Goal: Task Accomplishment & Management: Use online tool/utility

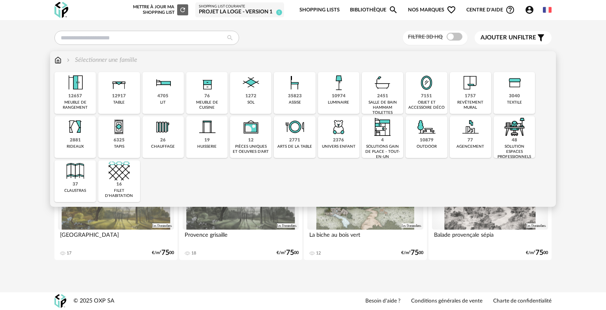
click at [290, 92] on img at bounding box center [294, 82] width 21 height 21
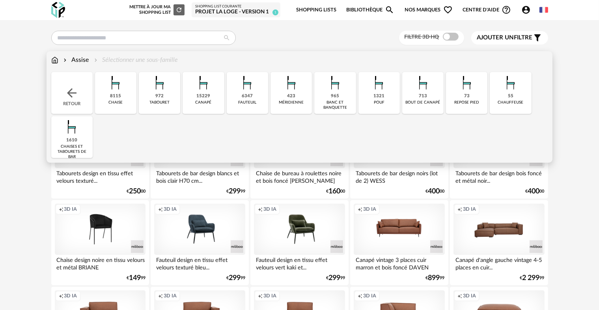
click at [126, 99] on div "8115 chaise" at bounding box center [115, 93] width 41 height 42
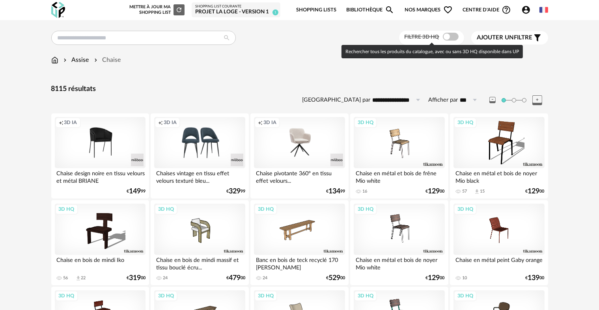
drag, startPoint x: 453, startPoint y: 39, endPoint x: 443, endPoint y: 34, distance: 11.0
click at [443, 34] on div at bounding box center [451, 37] width 16 height 8
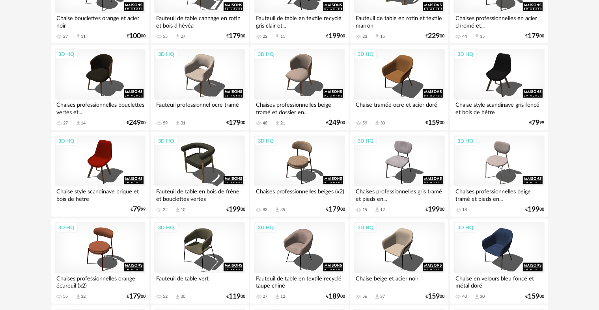
scroll to position [511, 0]
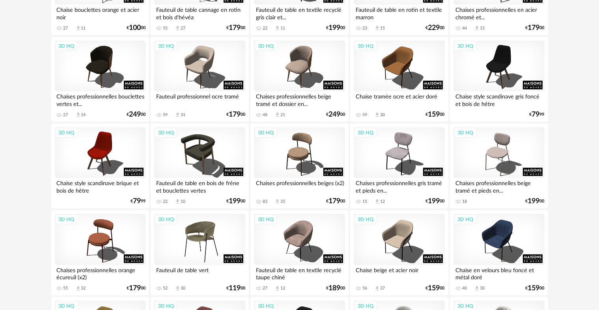
click at [203, 233] on div "3D HQ" at bounding box center [199, 239] width 91 height 51
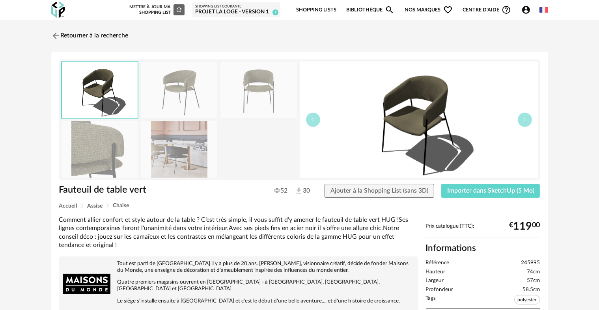
drag, startPoint x: 502, startPoint y: 196, endPoint x: 460, endPoint y: 175, distance: 47.1
click at [460, 175] on img at bounding box center [419, 120] width 239 height 117
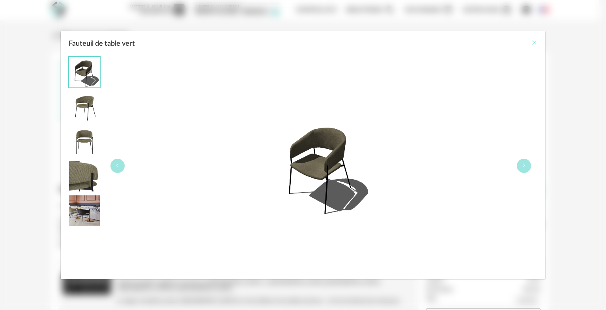
click at [534, 42] on icon "Close" at bounding box center [534, 42] width 6 height 6
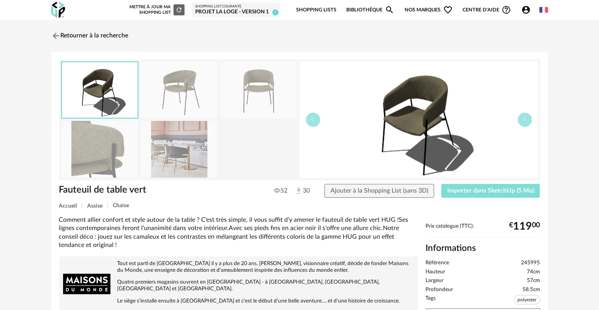
click at [486, 196] on button "Importer dans SketchUp (5 Mo)" at bounding box center [490, 191] width 99 height 14
click at [85, 36] on link "Retourner à la recherche" at bounding box center [87, 35] width 77 height 17
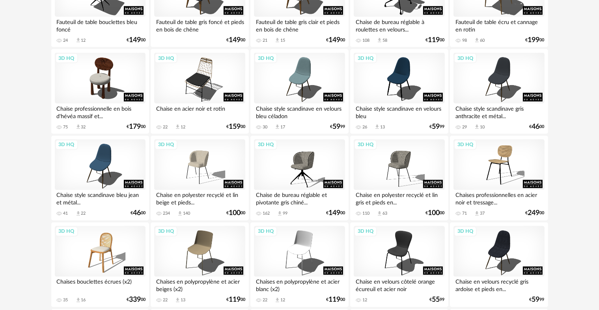
scroll to position [1348, 0]
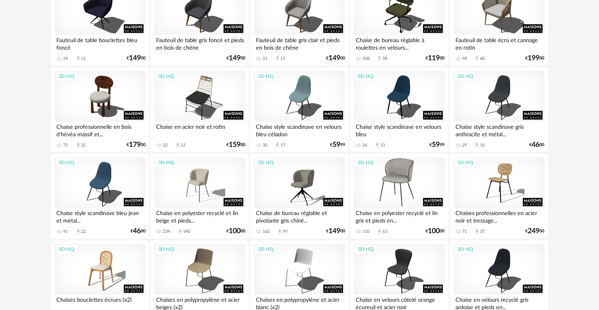
click at [375, 188] on div "3D HQ" at bounding box center [399, 183] width 91 height 51
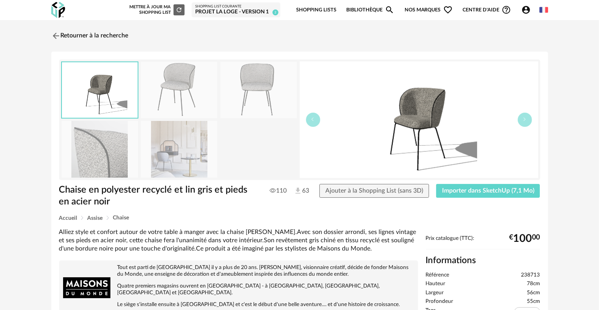
click at [158, 148] on img at bounding box center [179, 149] width 77 height 56
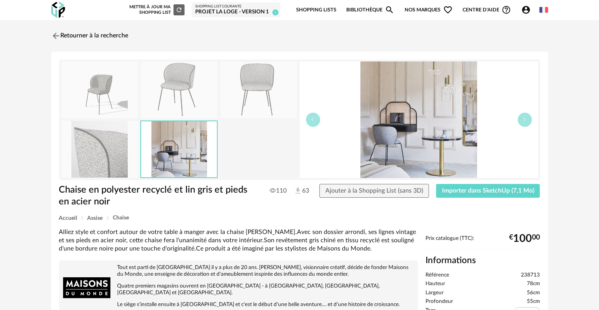
click at [104, 154] on img at bounding box center [100, 149] width 77 height 56
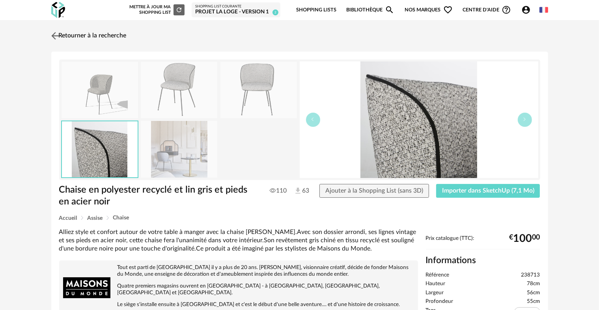
click at [74, 38] on link "Retourner à la recherche" at bounding box center [87, 35] width 77 height 17
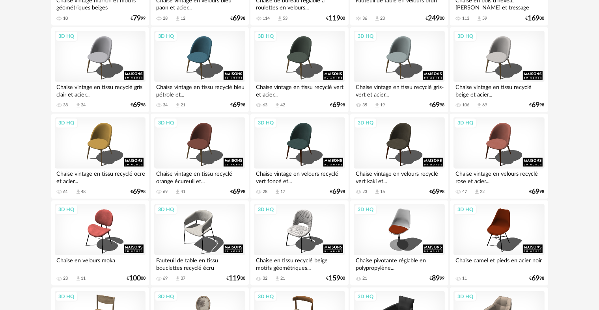
scroll to position [961, 0]
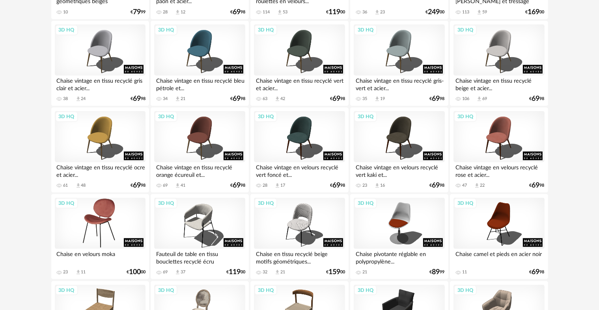
click at [101, 230] on div "3D HQ" at bounding box center [100, 223] width 91 height 51
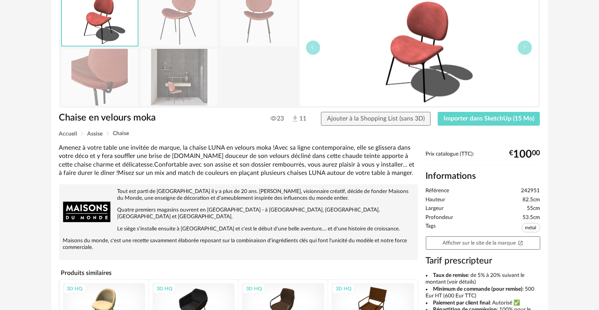
scroll to position [78, 0]
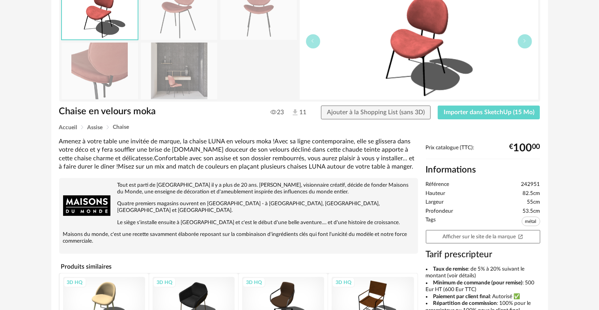
click at [480, 244] on div "Prix catalogue (TTC): € 100 00 Informations Référence 242951 Hauteur 82.5cm Lar…" at bounding box center [483, 292] width 122 height 294
click at [474, 237] on link "Afficher sur le site de la marque Open In New icon" at bounding box center [483, 237] width 114 height 14
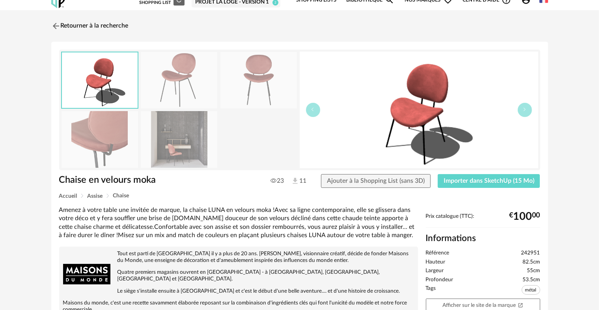
scroll to position [1, 0]
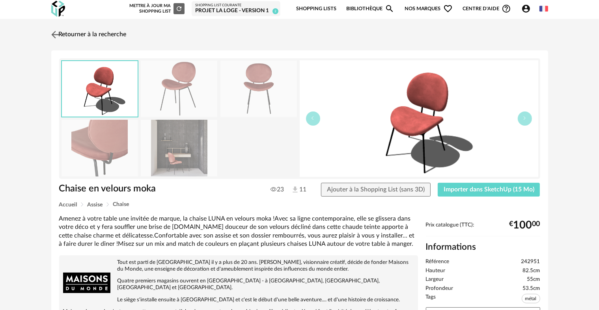
click at [87, 41] on link "Retourner à la recherche" at bounding box center [87, 34] width 77 height 17
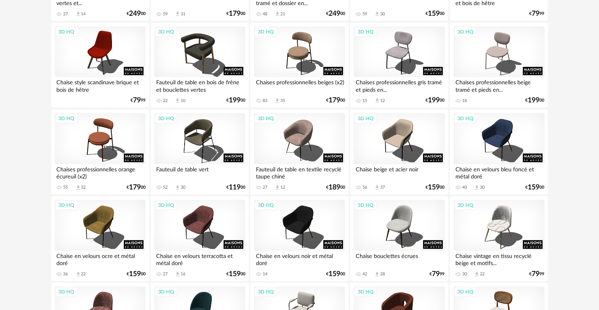
scroll to position [561, 0]
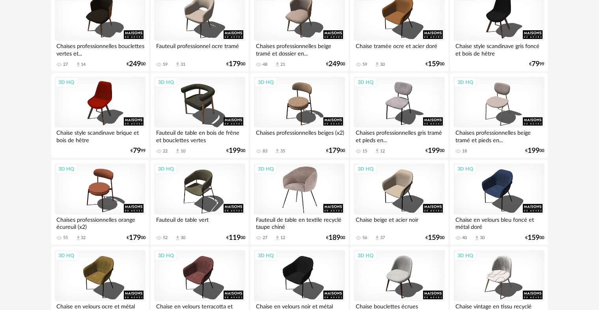
click at [280, 188] on div "3D HQ" at bounding box center [299, 189] width 91 height 51
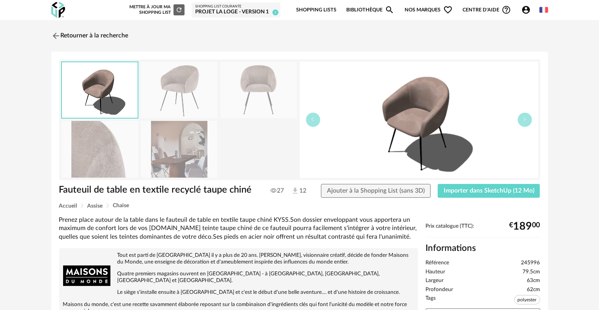
click at [189, 172] on img at bounding box center [179, 149] width 77 height 56
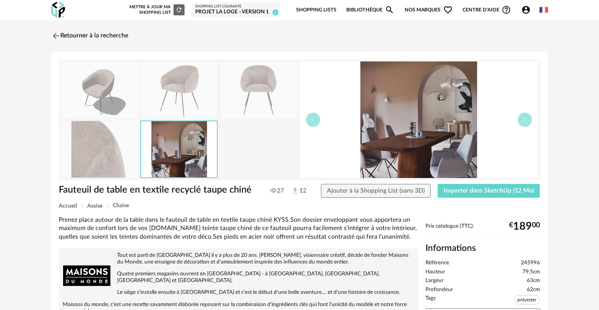
click at [113, 168] on img at bounding box center [100, 149] width 77 height 56
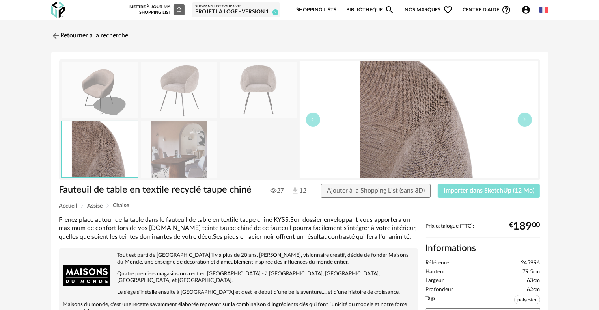
click at [474, 188] on span "Importer dans SketchUp (12 Mo)" at bounding box center [489, 191] width 91 height 6
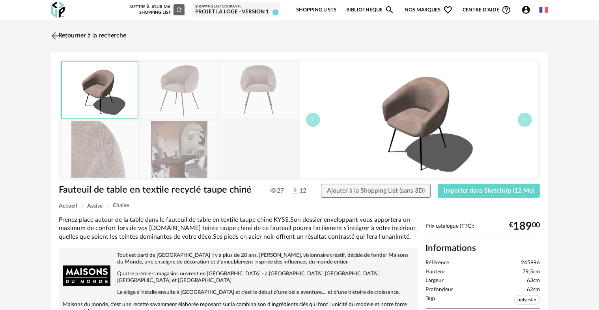
click at [93, 36] on link "Retourner à la recherche" at bounding box center [87, 35] width 77 height 17
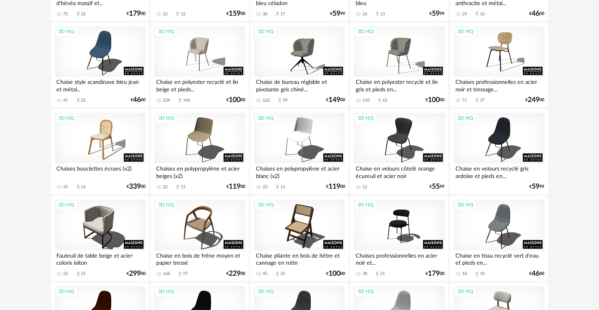
scroll to position [1591, 0]
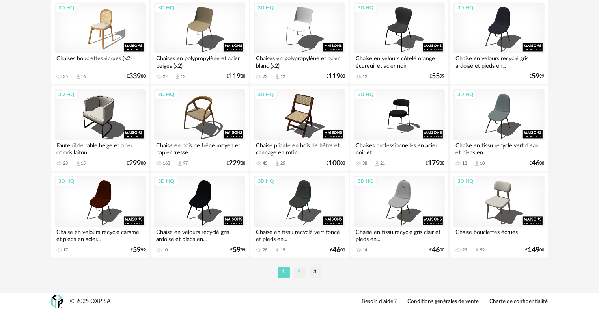
click at [297, 273] on li "2" at bounding box center [300, 272] width 12 height 11
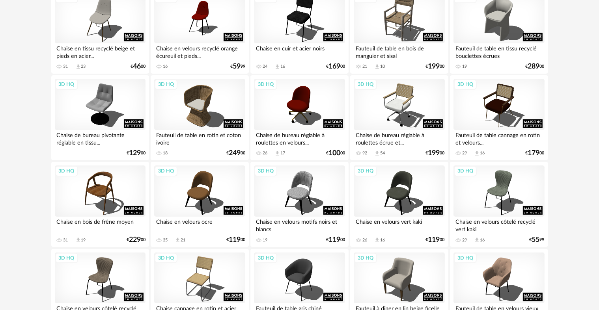
scroll to position [149, 0]
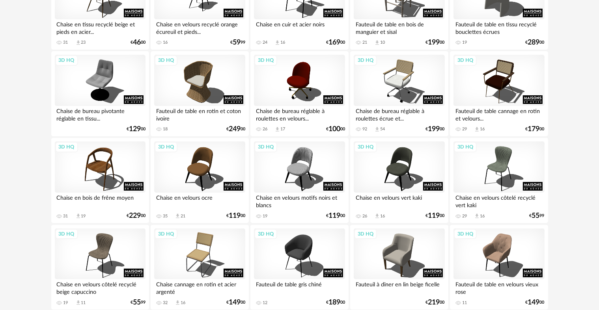
drag, startPoint x: 598, startPoint y: 66, endPoint x: 601, endPoint y: 88, distance: 21.5
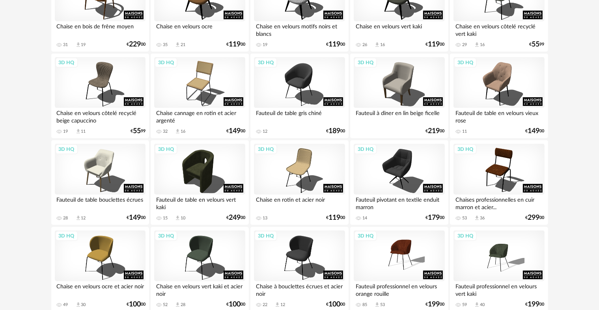
scroll to position [420, 0]
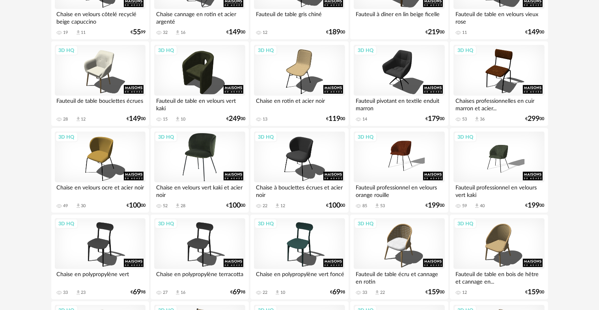
click at [207, 172] on div "3D HQ" at bounding box center [199, 157] width 91 height 51
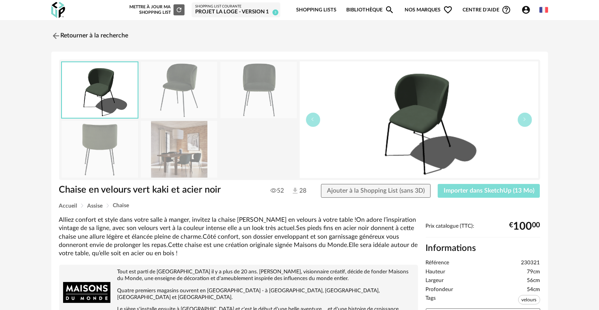
click at [492, 191] on span "Importer dans SketchUp (13 Mo)" at bounding box center [489, 191] width 91 height 6
click at [106, 43] on link "Retourner à la recherche" at bounding box center [87, 35] width 77 height 17
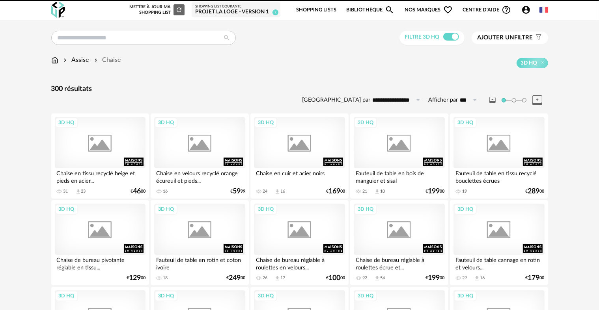
scroll to position [420, 0]
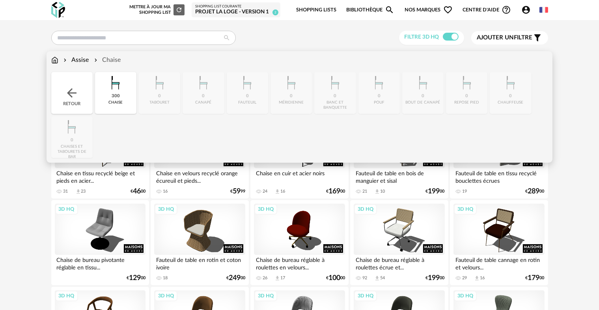
click at [52, 65] on div "Assise Chaise" at bounding box center [299, 64] width 497 height 17
click at [54, 58] on img at bounding box center [54, 60] width 7 height 9
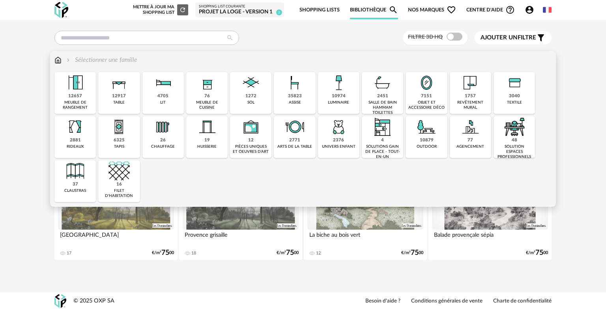
click at [116, 90] on img at bounding box center [118, 82] width 21 height 21
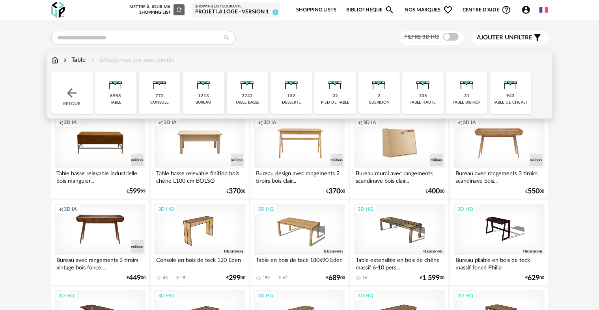
click at [84, 94] on div "Retour" at bounding box center [71, 93] width 41 height 42
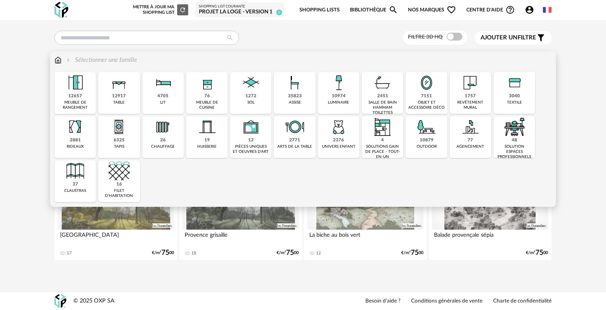
click at [67, 97] on div "12657 meuble de rangement" at bounding box center [74, 93] width 41 height 42
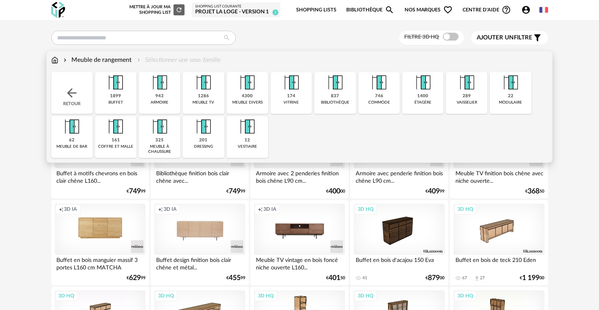
click at [200, 93] on img at bounding box center [203, 82] width 21 height 21
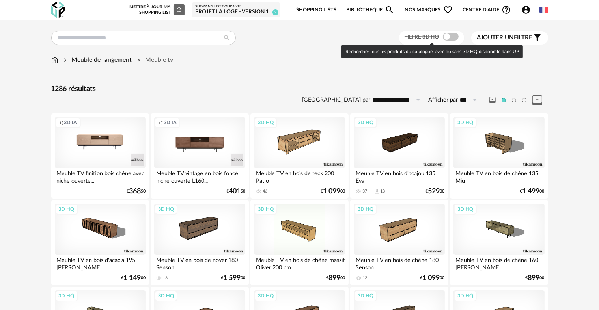
click at [448, 38] on span at bounding box center [451, 37] width 16 height 8
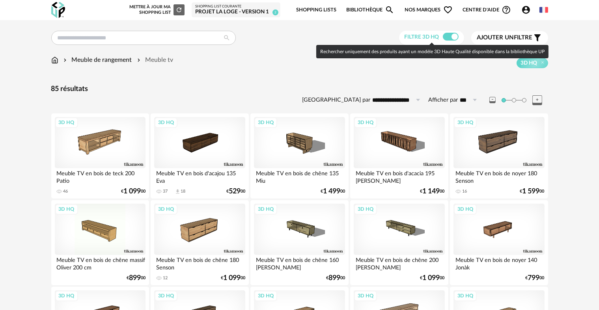
click at [448, 36] on span at bounding box center [451, 37] width 16 height 8
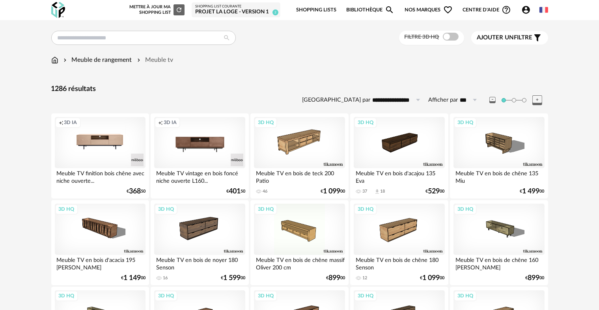
click at [536, 100] on icon at bounding box center [537, 100] width 10 height 10
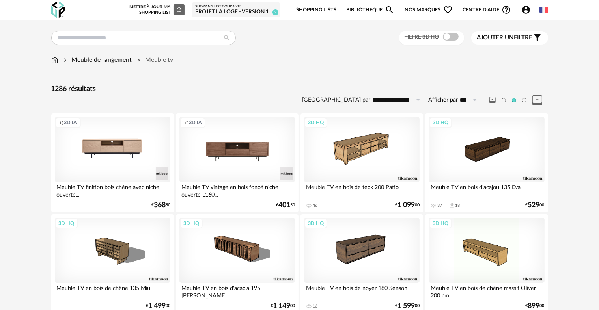
click at [536, 100] on icon at bounding box center [537, 100] width 10 height 10
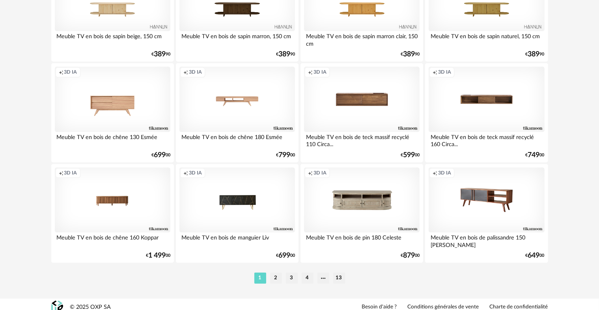
scroll to position [2375, 0]
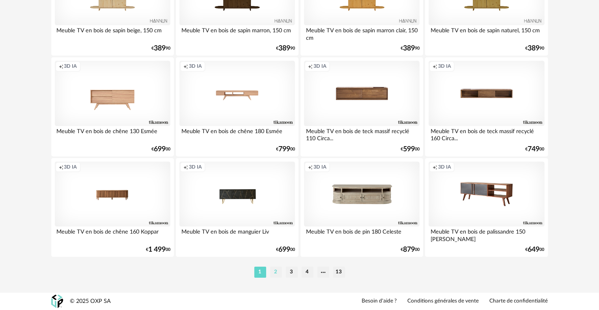
click at [279, 272] on li "2" at bounding box center [276, 272] width 12 height 11
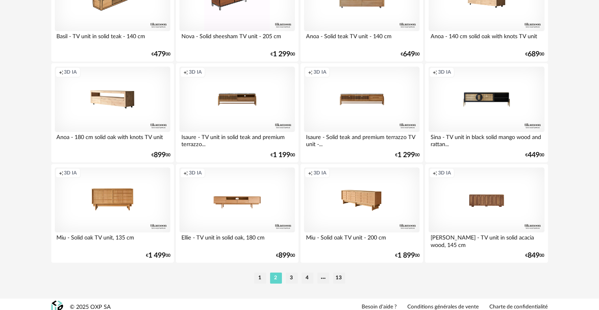
scroll to position [2375, 0]
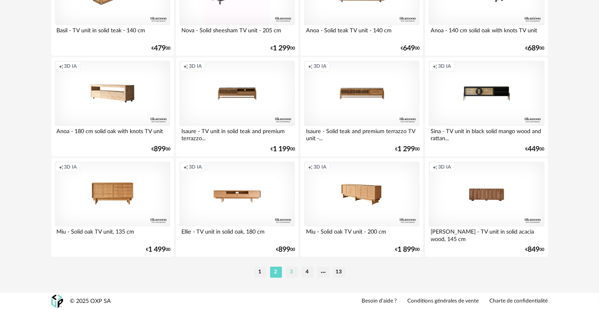
click at [290, 271] on li "3" at bounding box center [292, 272] width 12 height 11
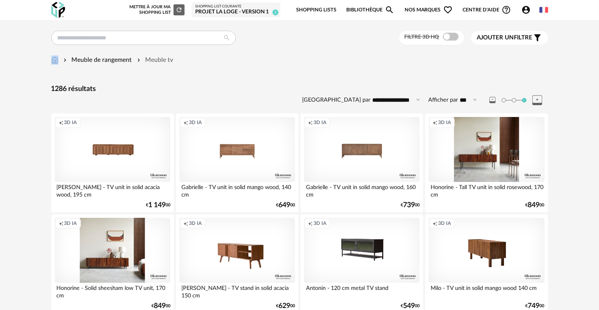
drag, startPoint x: 599, startPoint y: 31, endPoint x: 598, endPoint y: 52, distance: 20.9
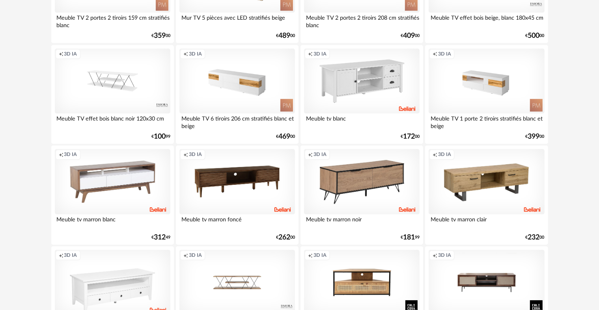
scroll to position [2375, 0]
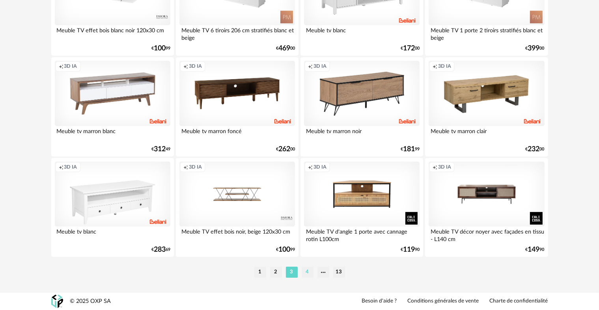
click at [311, 272] on li "4" at bounding box center [308, 272] width 12 height 11
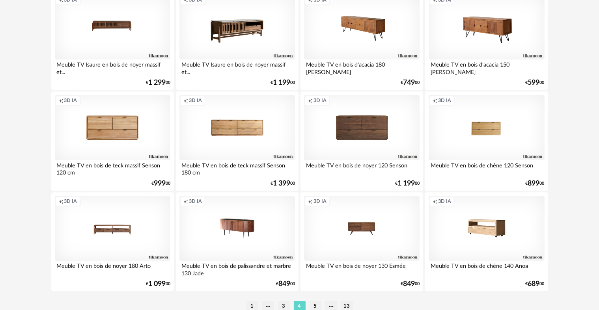
scroll to position [2375, 0]
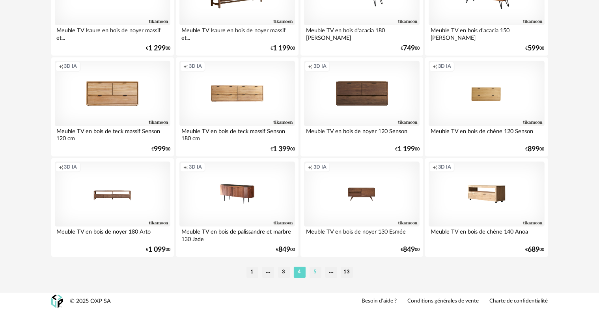
click at [314, 274] on li "5" at bounding box center [316, 272] width 12 height 11
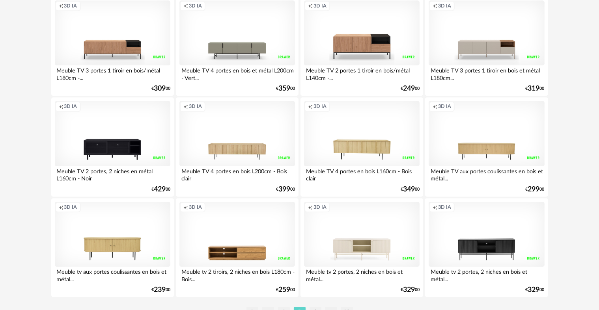
scroll to position [2375, 0]
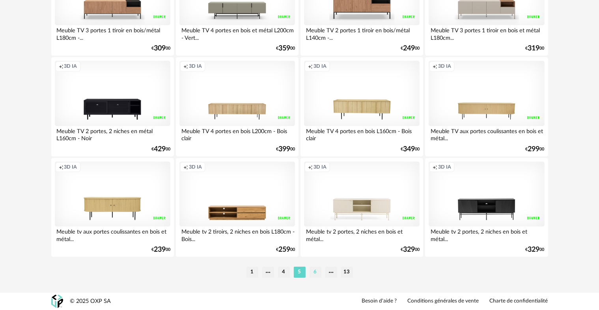
click at [311, 277] on li "6" at bounding box center [316, 272] width 12 height 11
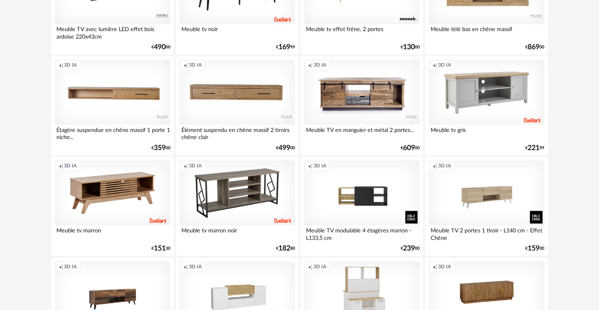
scroll to position [2375, 0]
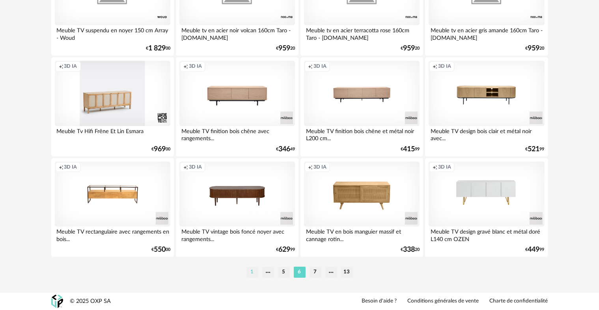
click at [252, 275] on li "1" at bounding box center [252, 272] width 12 height 11
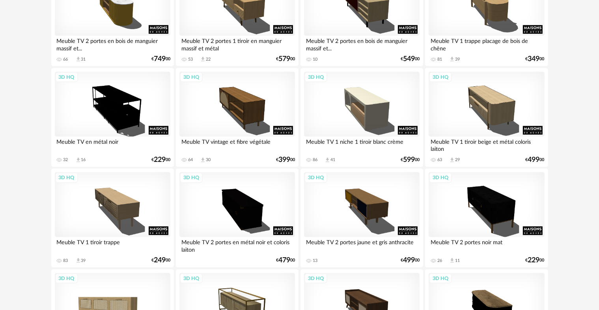
scroll to position [1084, 0]
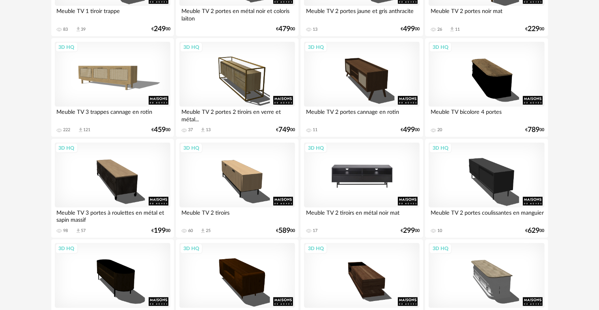
click at [361, 177] on div "3D HQ" at bounding box center [362, 175] width 116 height 65
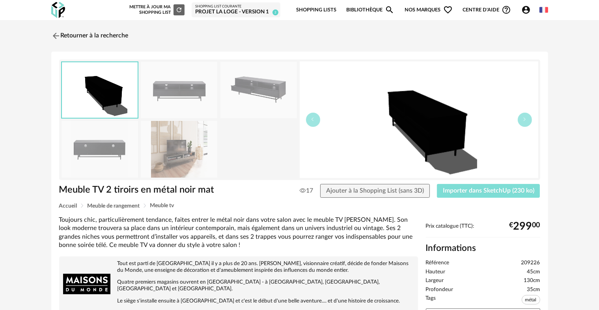
click at [459, 196] on button "Importer dans SketchUp (230 ko)" at bounding box center [488, 191] width 103 height 14
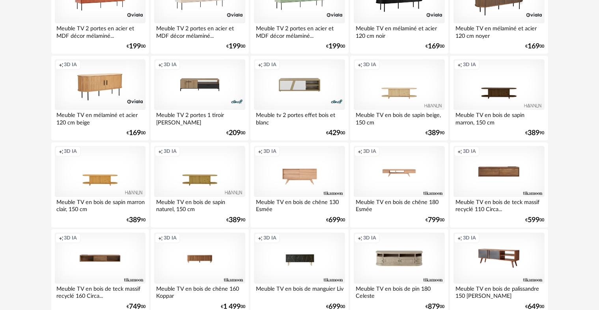
scroll to position [1591, 0]
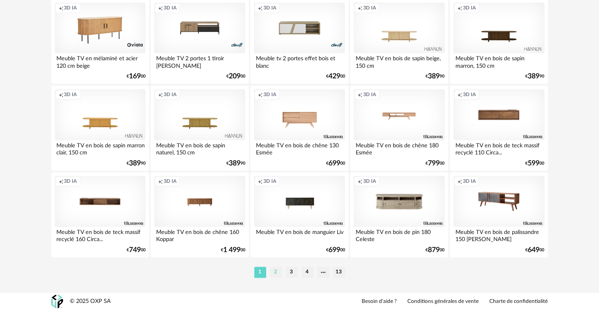
click at [272, 273] on li "2" at bounding box center [276, 272] width 12 height 11
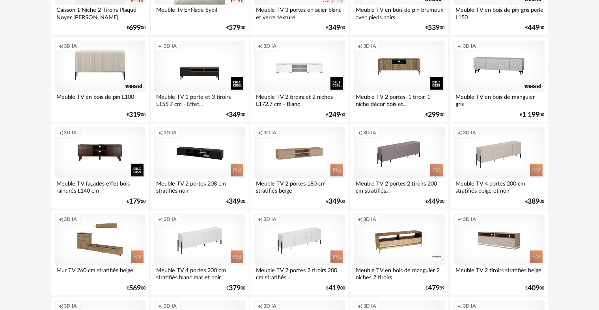
scroll to position [690, 0]
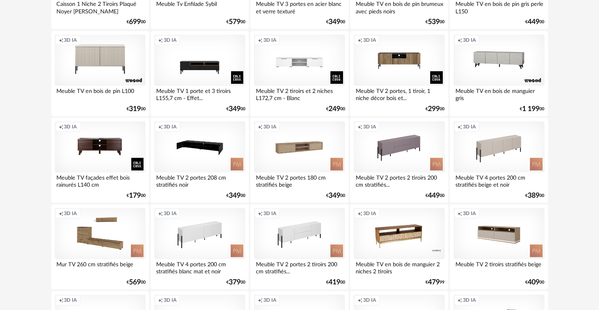
click at [220, 138] on div "Creation icon 3D IA" at bounding box center [199, 146] width 91 height 51
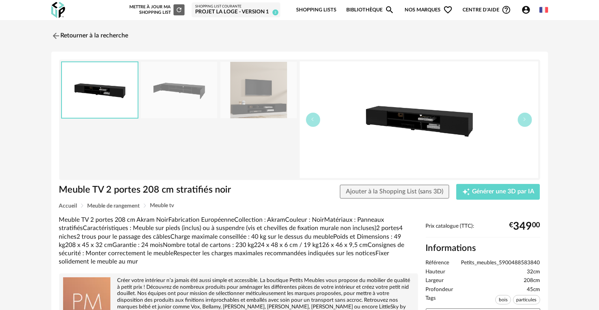
click at [517, 125] on img at bounding box center [419, 120] width 239 height 117
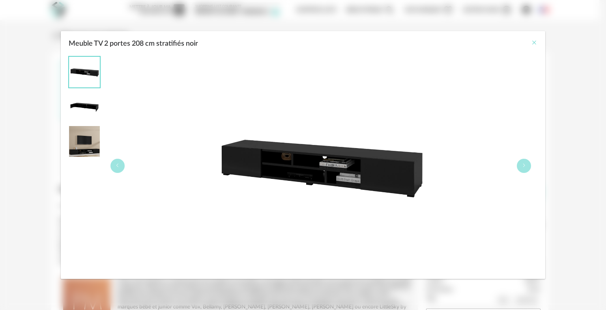
click at [536, 41] on icon "Close" at bounding box center [534, 42] width 6 height 6
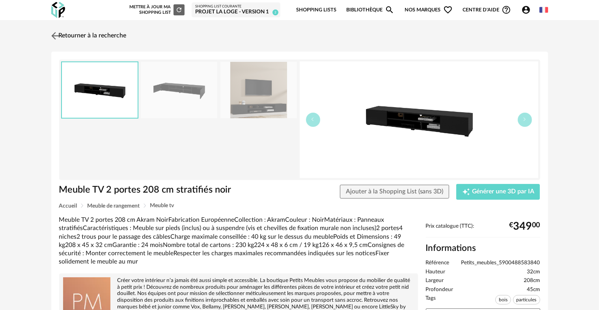
click at [112, 36] on link "Retourner à la recherche" at bounding box center [87, 35] width 77 height 17
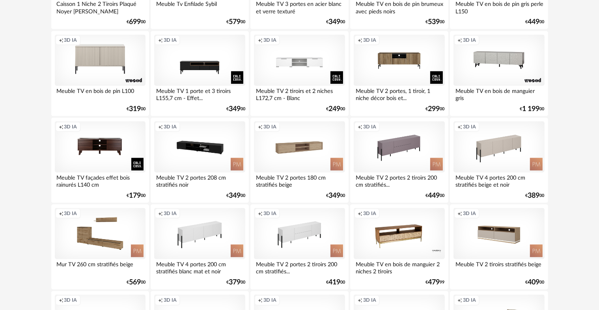
click at [596, 135] on div "**********" at bounding box center [299, 262] width 599 height 1864
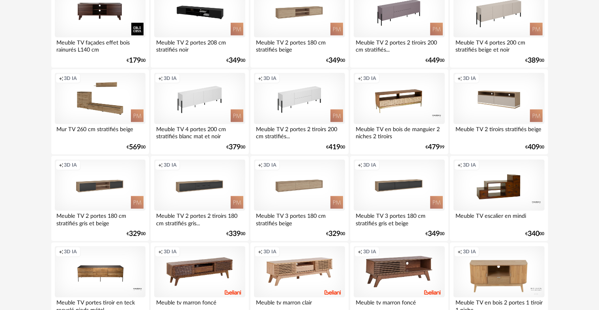
scroll to position [823, 0]
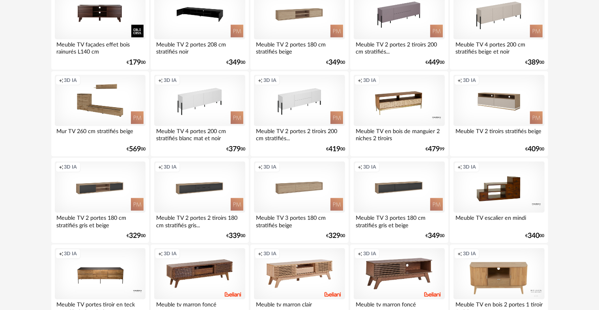
click at [190, 21] on div "Creation icon 3D IA" at bounding box center [199, 13] width 91 height 51
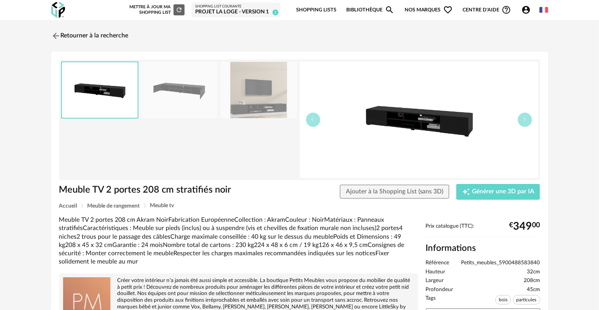
click at [489, 183] on div "Meuble TV 2 portes 208 cm stratifiés noir Meuble TV 2 portes 208 cm stratifiés …" at bounding box center [299, 228] width 497 height 353
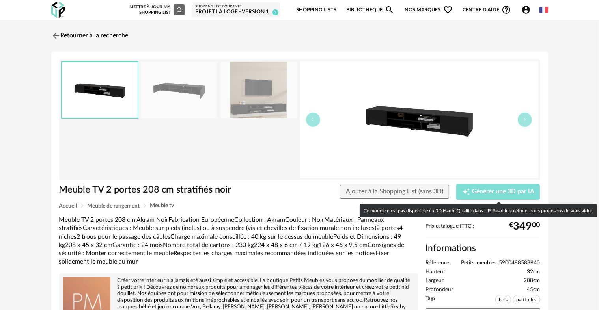
click at [485, 187] on button "Creation icon Générer une 3D par IA" at bounding box center [498, 192] width 84 height 16
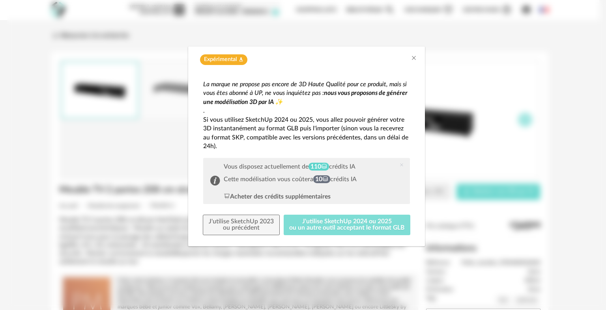
click at [342, 222] on button "J'utilise SketchUp 2024 ou 2025 ou un autre outil acceptant le format GLB" at bounding box center [347, 225] width 127 height 21
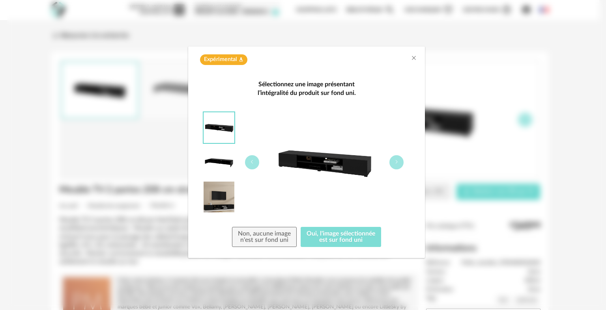
click at [307, 239] on button "Oui, l'image sélectionnée est sur fond uni" at bounding box center [341, 237] width 80 height 21
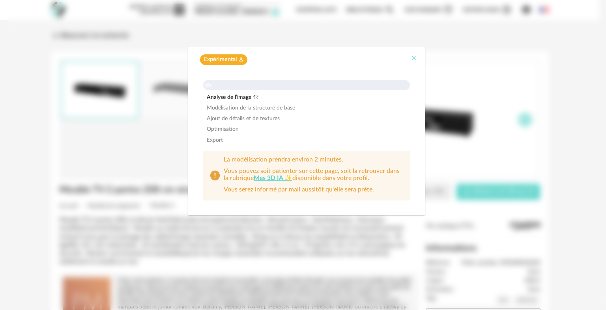
click at [415, 59] on icon "Close" at bounding box center [414, 58] width 6 height 6
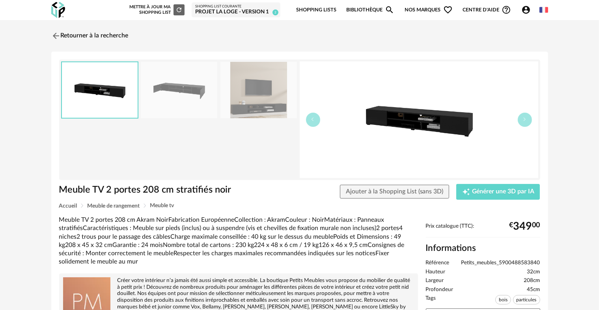
click at [397, 202] on div "Meuble TV 2 portes 208 cm stratifiés noir Ajouter à la Shopping List (sans 3D) …" at bounding box center [299, 193] width 489 height 19
click at [396, 194] on span "Ajouter à la Shopping List (sans 3D)" at bounding box center [395, 192] width 98 height 6
click at [526, 12] on icon "Account Circle icon" at bounding box center [525, 9] width 9 height 9
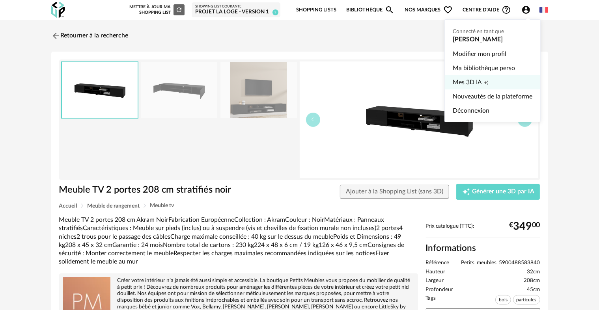
click at [477, 87] on span "Mes 3D IA" at bounding box center [467, 82] width 29 height 14
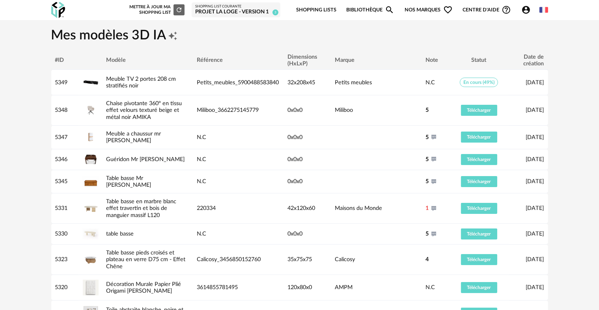
click at [477, 87] on span "En cours (49%)" at bounding box center [479, 82] width 38 height 9
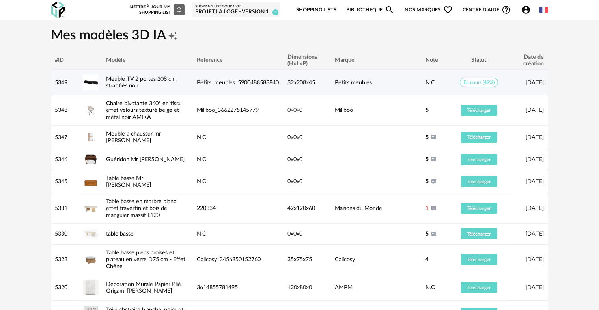
click at [476, 87] on td "En cours (49%)" at bounding box center [479, 83] width 59 height 26
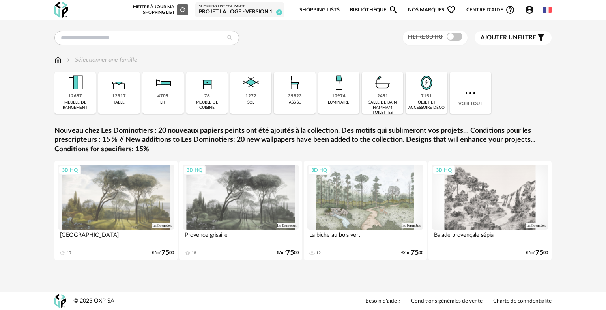
click at [530, 9] on icon "Account Circle icon" at bounding box center [529, 10] width 8 height 8
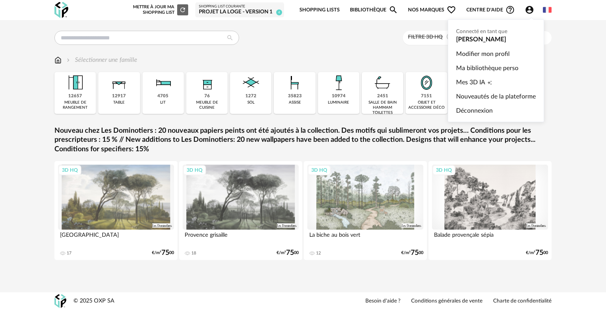
click at [525, 9] on icon "Account Circle icon" at bounding box center [529, 10] width 8 height 8
click at [484, 82] on span "Mes 3D IA" at bounding box center [470, 82] width 29 height 14
